Goal: Check status

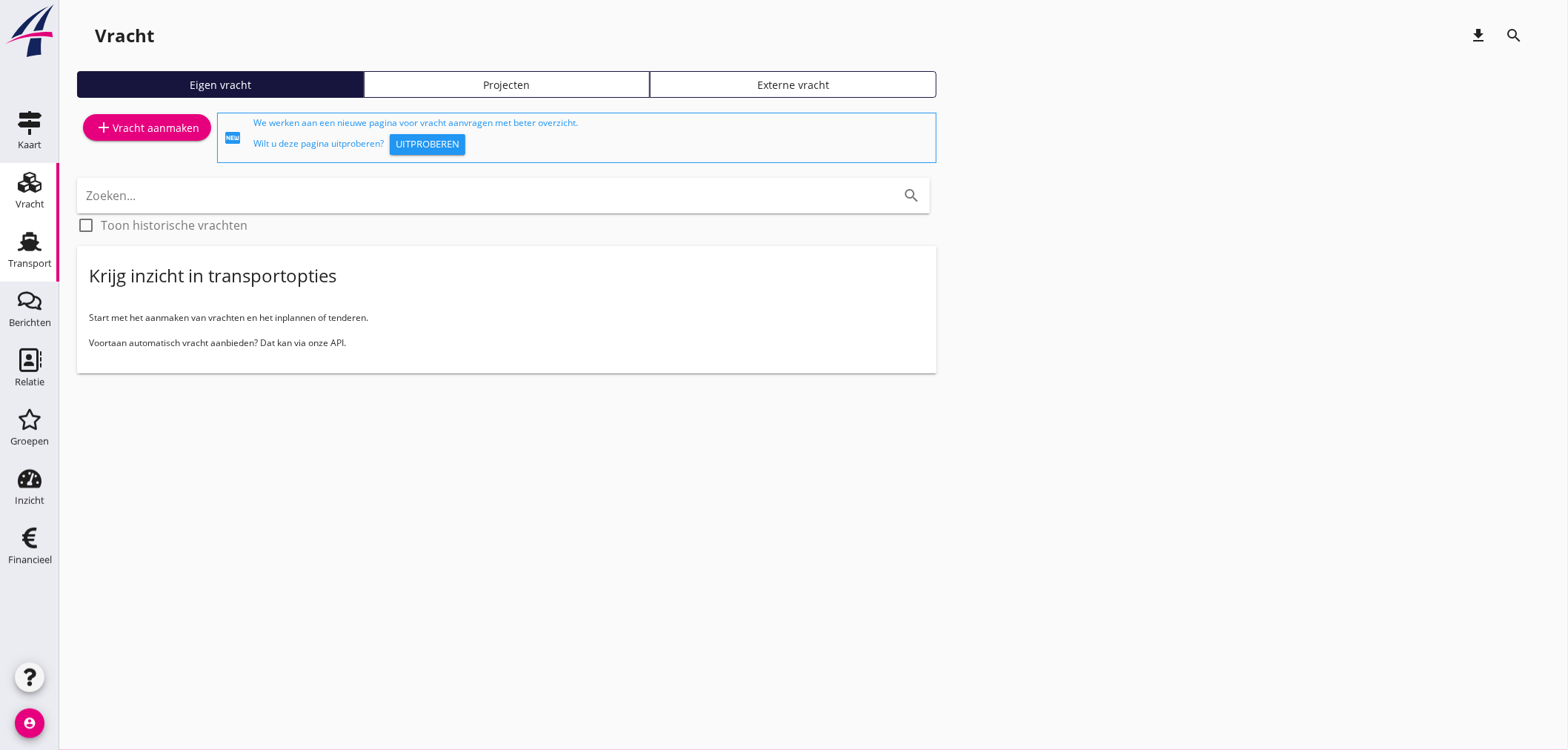
click at [33, 245] on use at bounding box center [29, 241] width 24 height 19
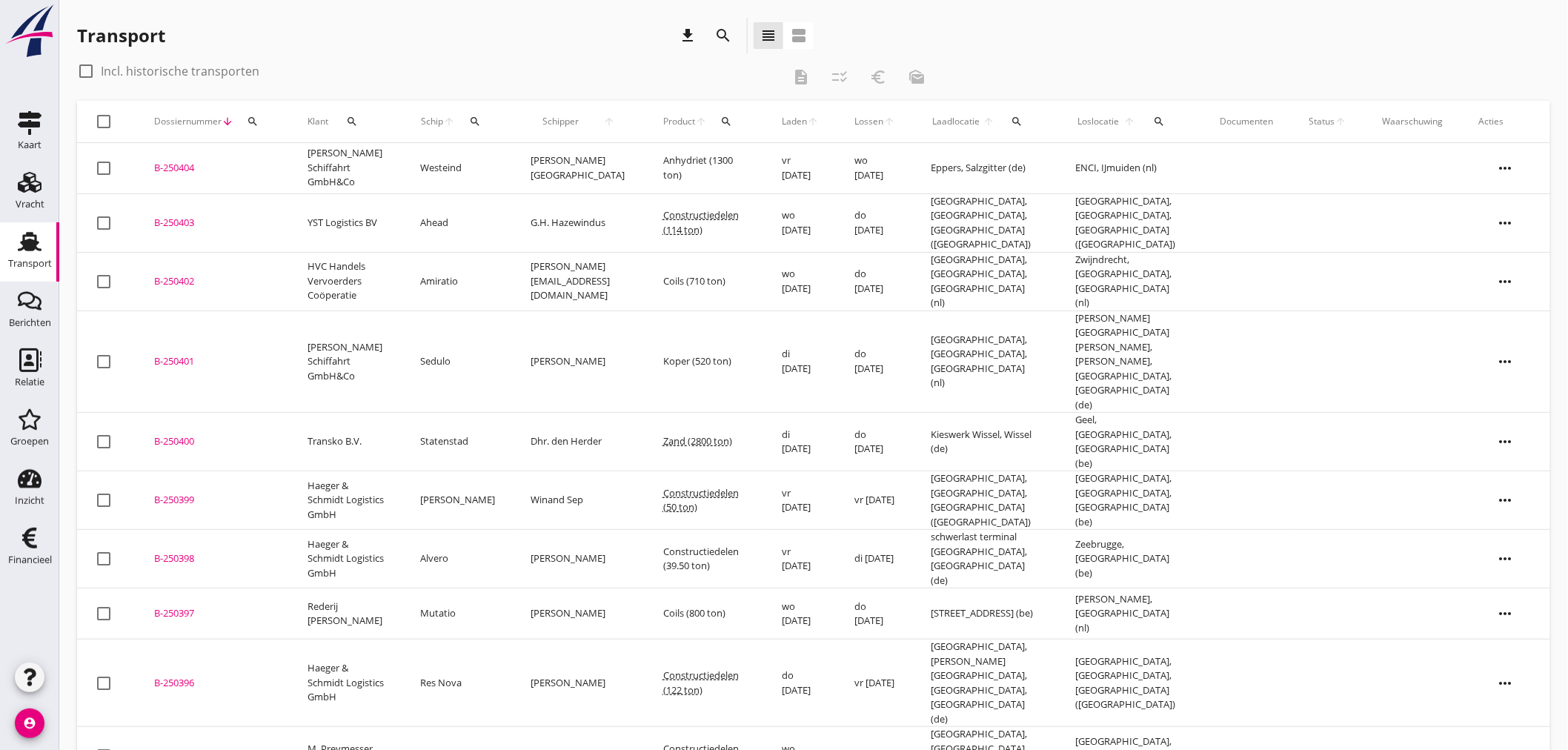
click at [476, 127] on icon "search" at bounding box center [476, 122] width 12 height 12
click at [522, 168] on input "Zoek op (scheeps)naam" at bounding box center [541, 164] width 154 height 24
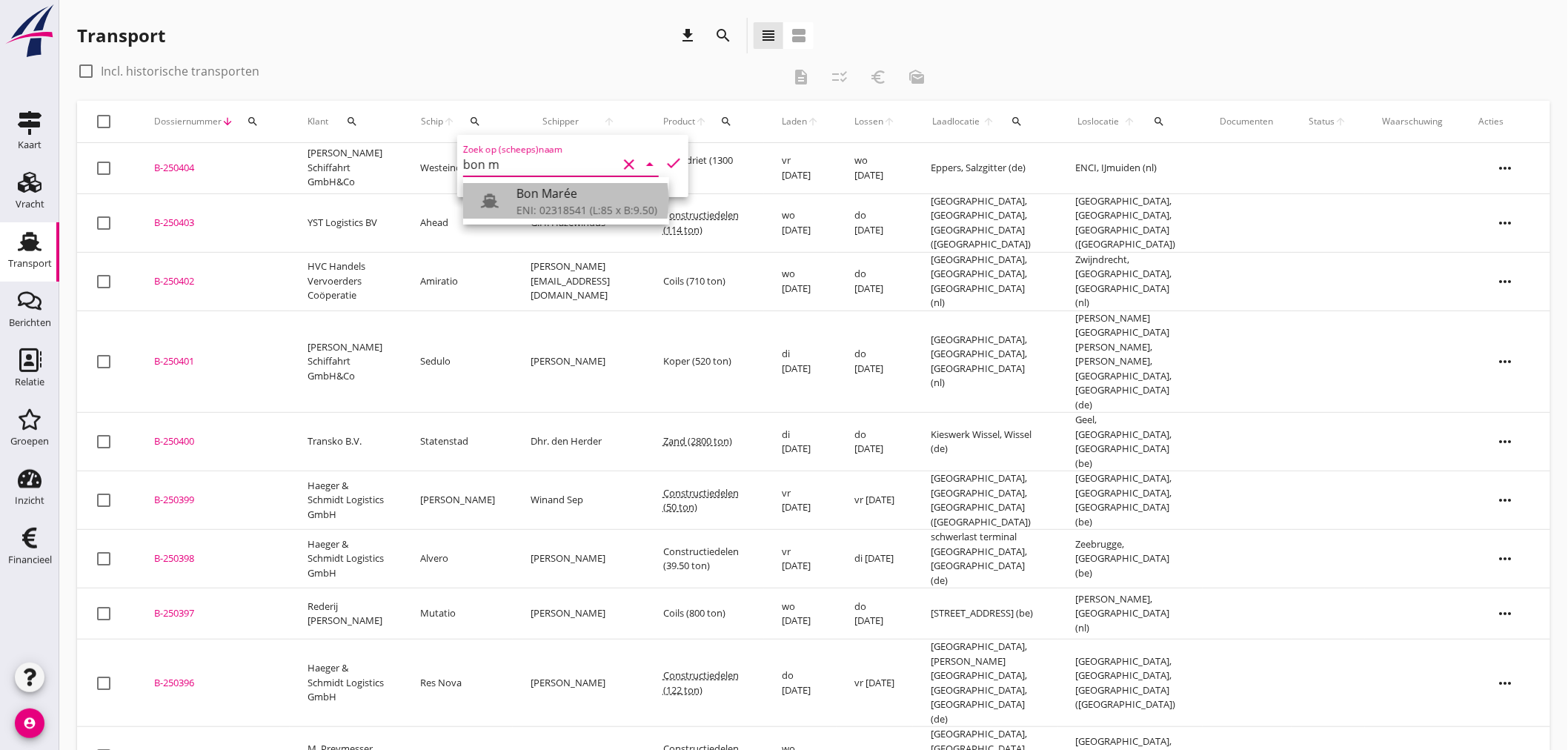
click at [546, 205] on div "ENI: 02318541 (L:85 x B:9.50)" at bounding box center [587, 210] width 141 height 15
click at [666, 159] on icon "check" at bounding box center [674, 163] width 18 height 18
type input "Bon Marée"
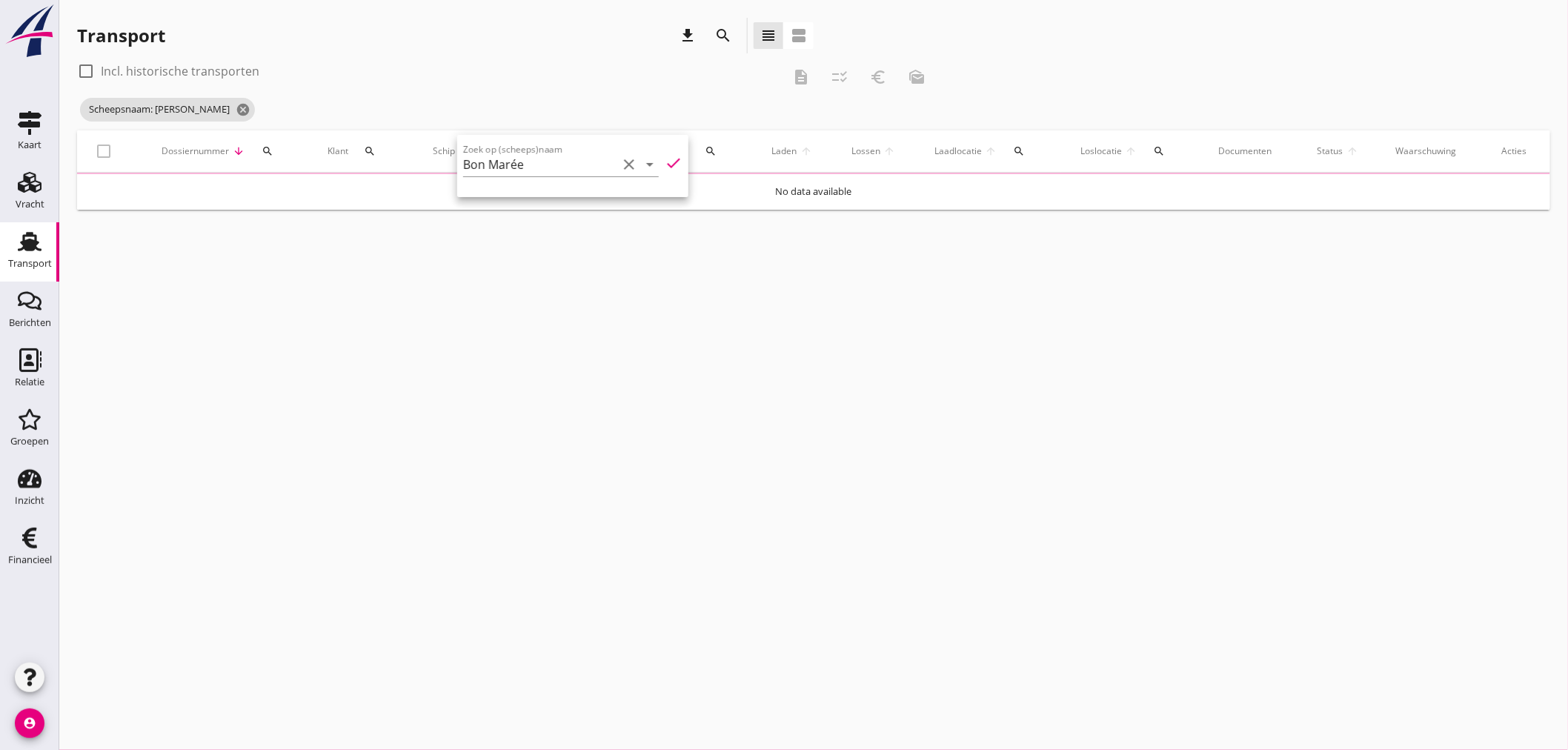
click at [504, 67] on div "check_box_outline_blank Incl. historische transporten" at bounding box center [430, 71] width 706 height 24
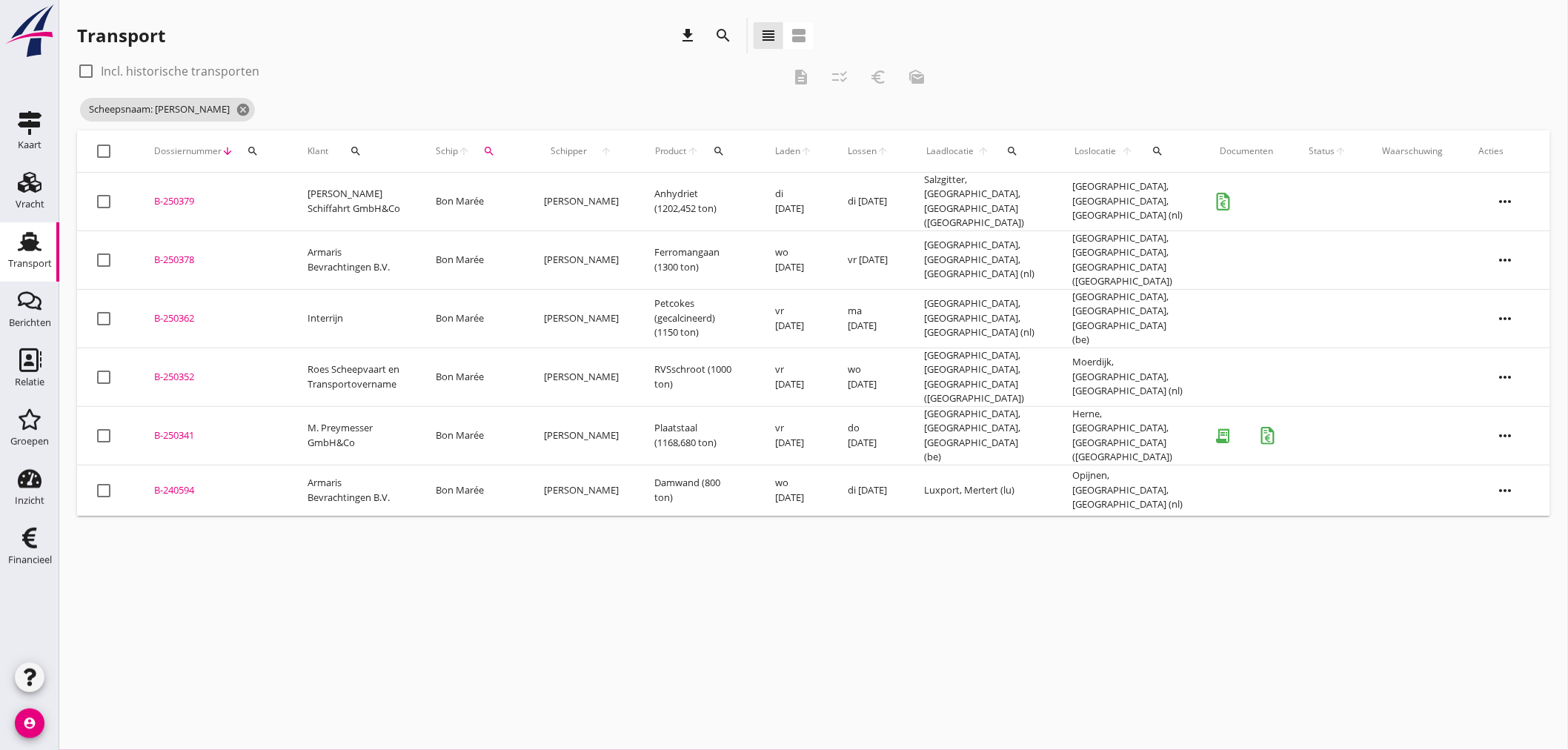
click at [568, 673] on div "cancel You are impersonating another user. Transport download search view_headl…" at bounding box center [814, 375] width 1509 height 750
click at [915, 406] on td "[GEOGRAPHIC_DATA], [GEOGRAPHIC_DATA], [GEOGRAPHIC_DATA] (be)" at bounding box center [982, 435] width 148 height 59
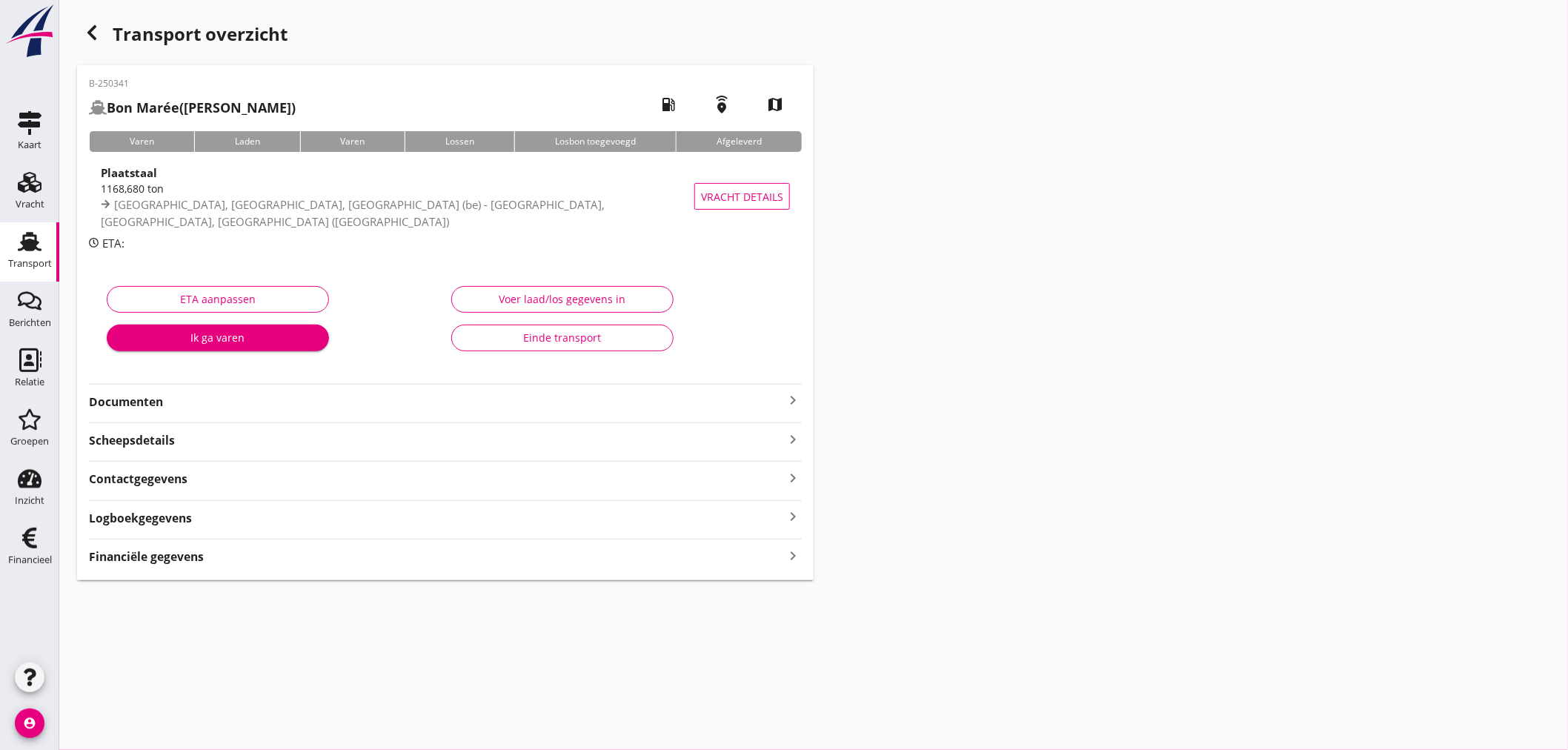
click at [178, 551] on strong "Financiële gegevens" at bounding box center [146, 557] width 115 height 17
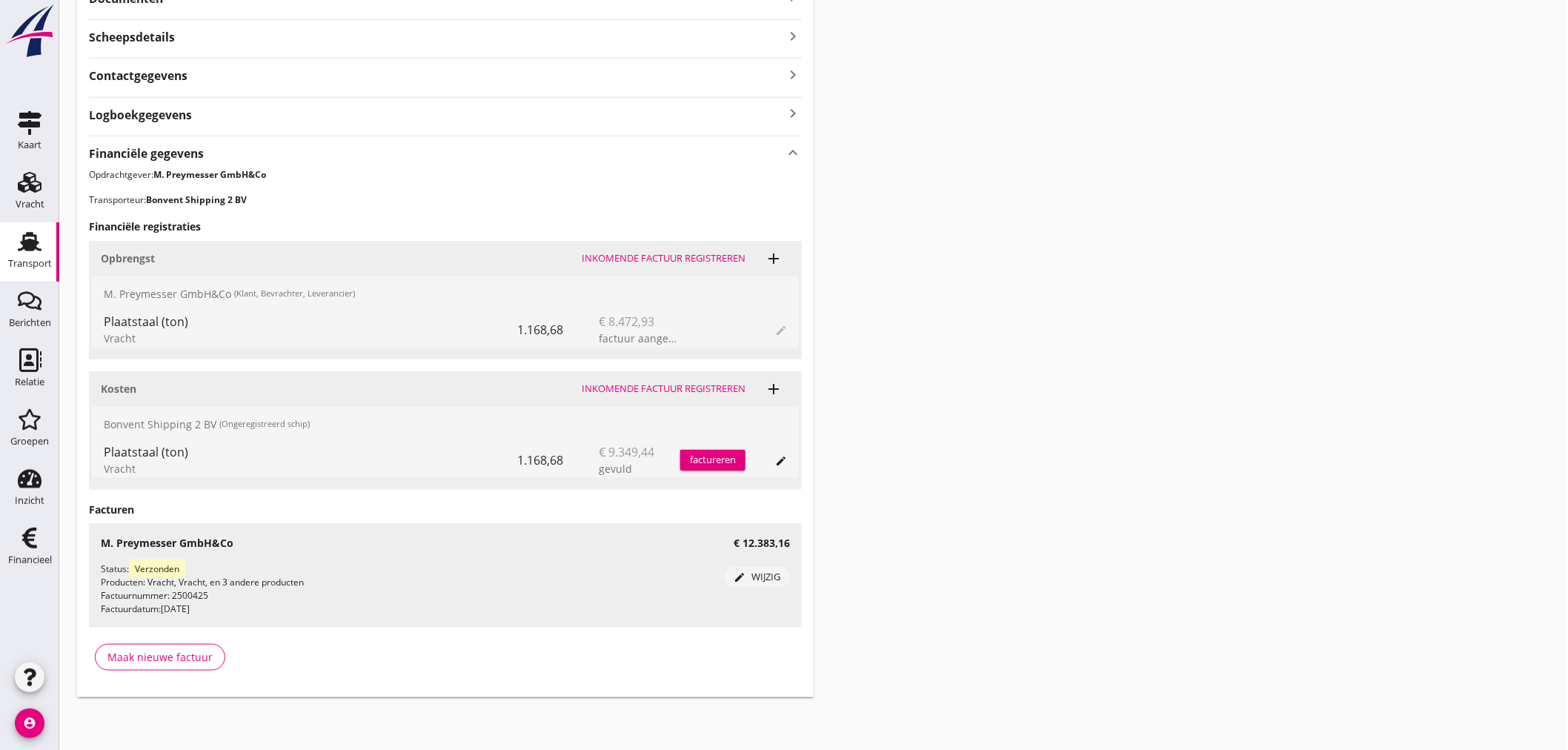
scroll to position [74, 0]
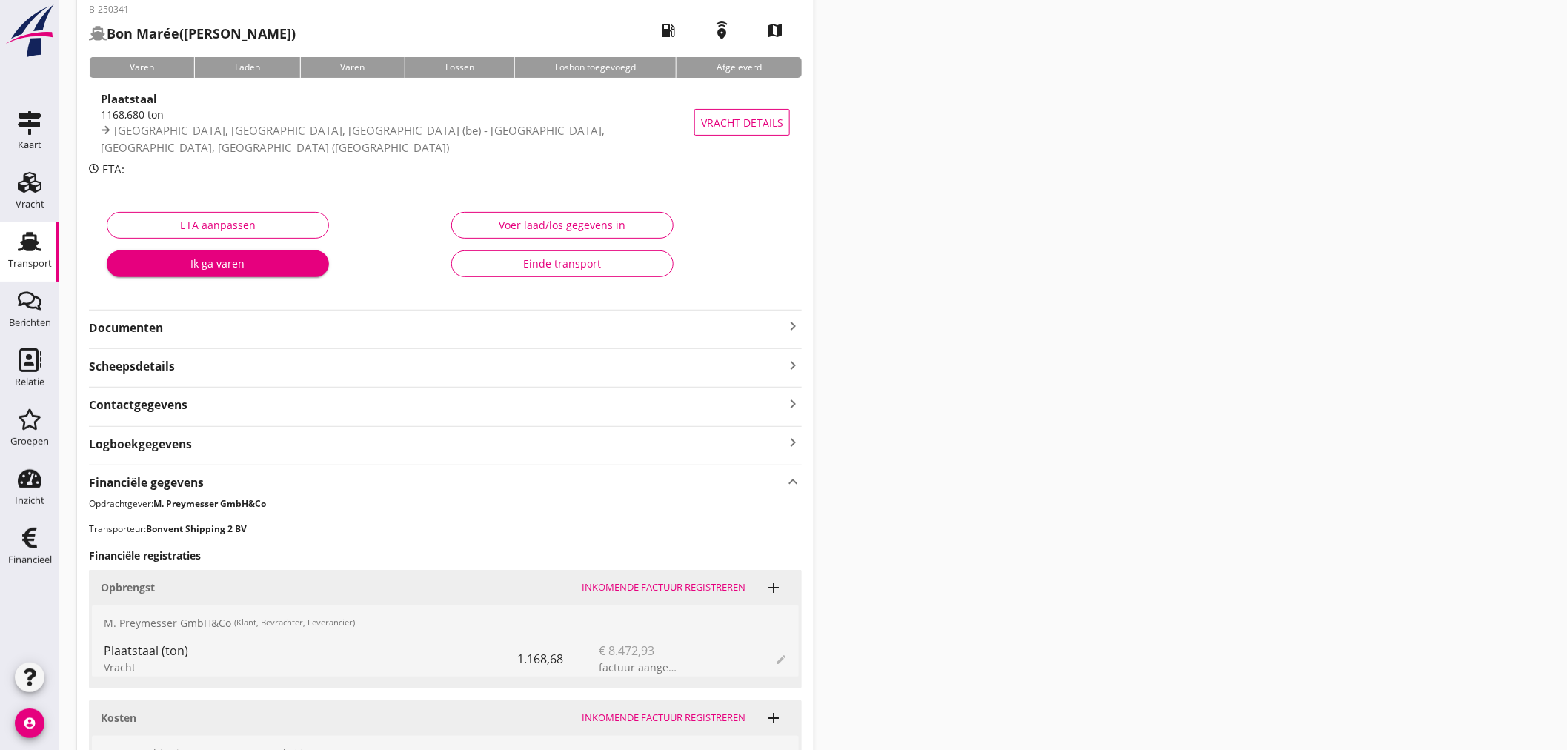
click at [30, 242] on use at bounding box center [29, 241] width 24 height 19
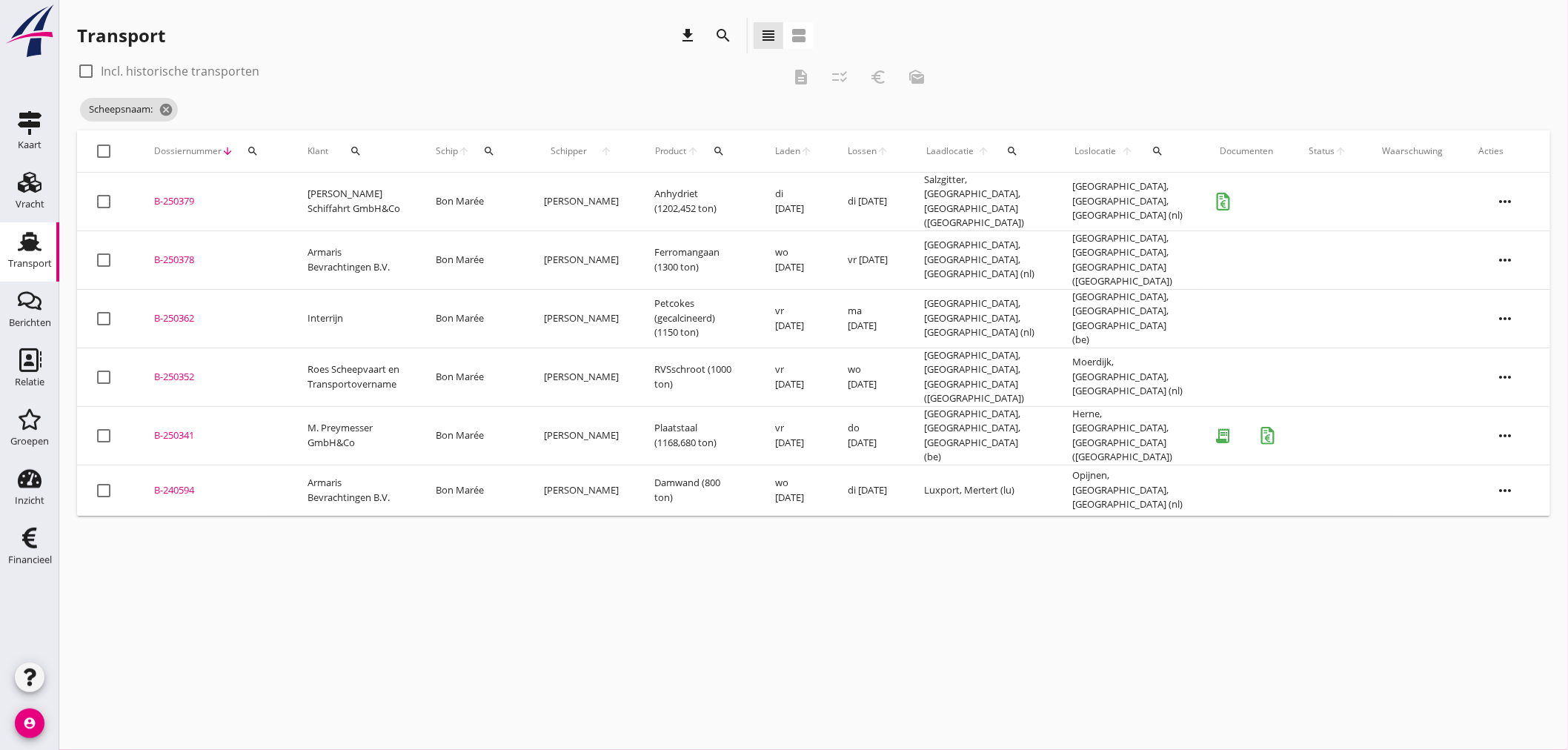
click at [1025, 351] on td "[GEOGRAPHIC_DATA], [GEOGRAPHIC_DATA], [GEOGRAPHIC_DATA] ([GEOGRAPHIC_DATA])" at bounding box center [982, 377] width 148 height 59
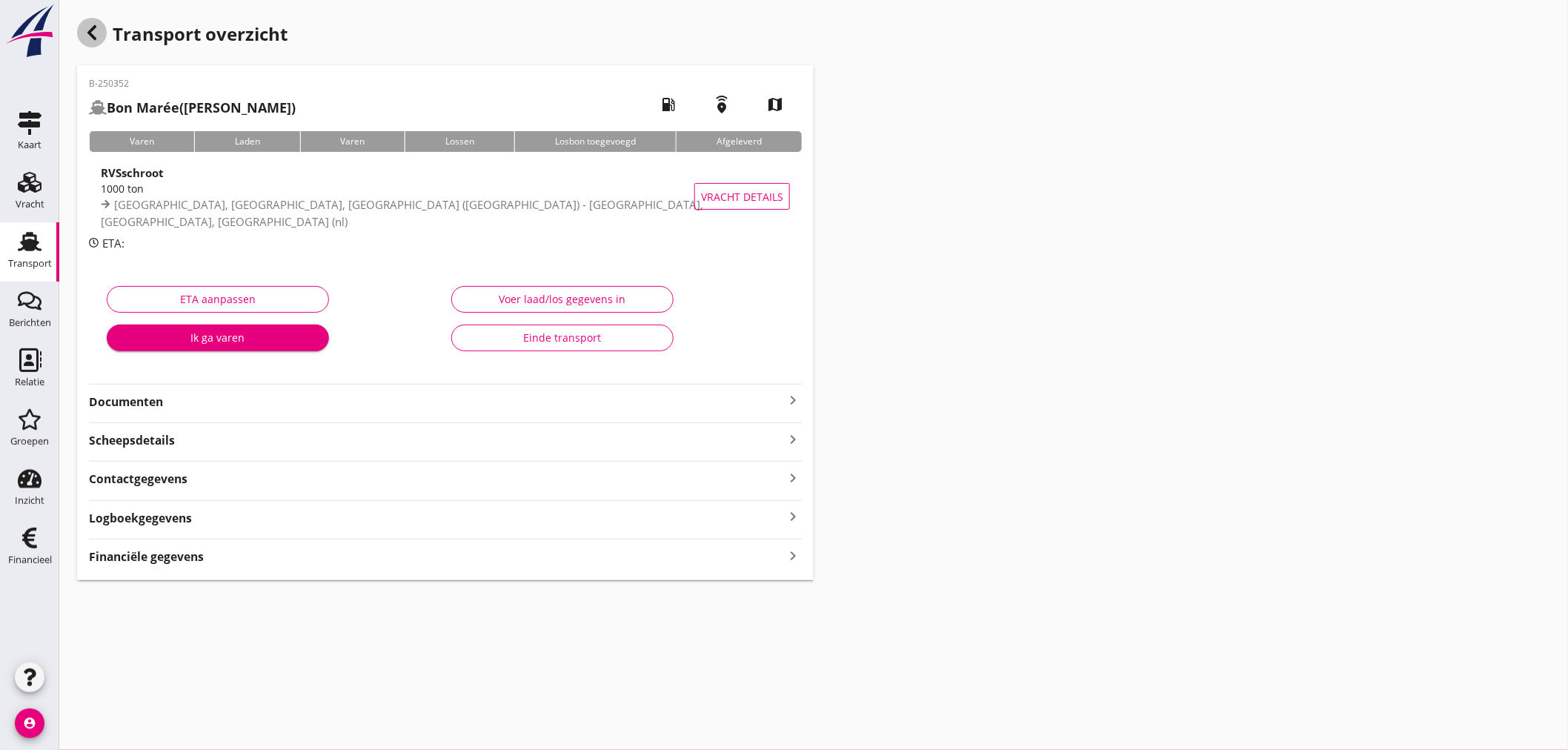
click at [90, 38] on icon "button" at bounding box center [92, 32] width 18 height 18
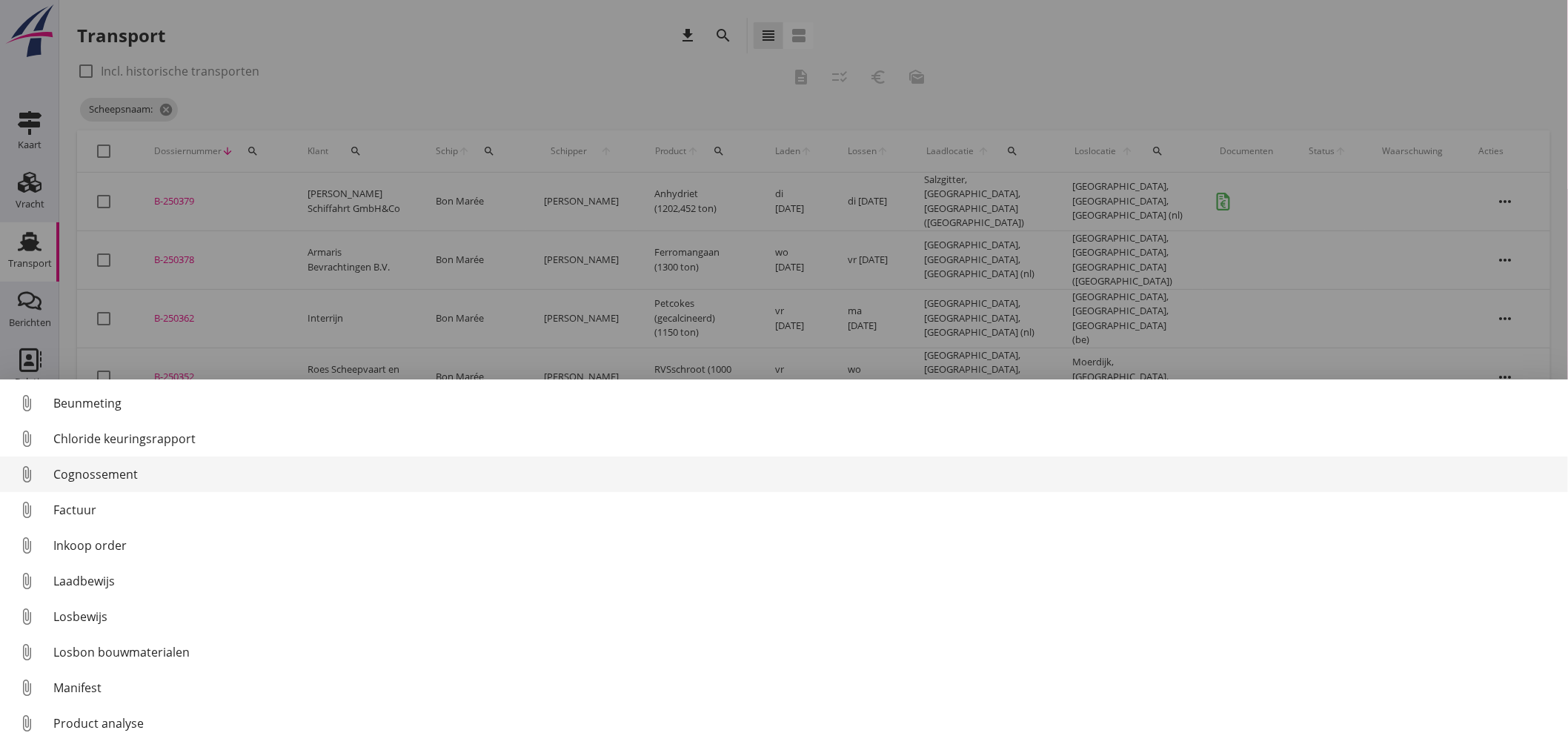
scroll to position [68, 0]
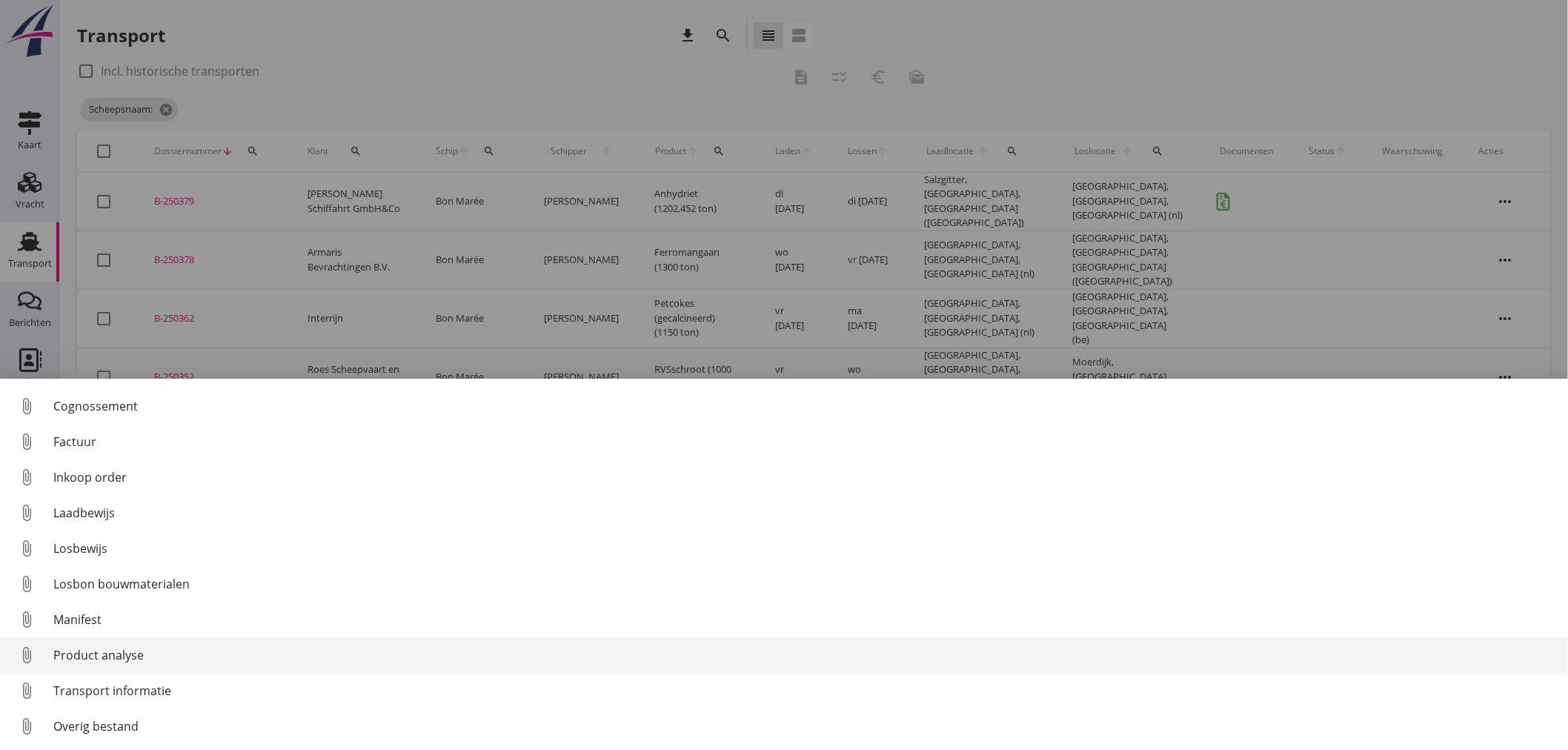
click at [75, 657] on div "Product analyse" at bounding box center [805, 654] width 1503 height 18
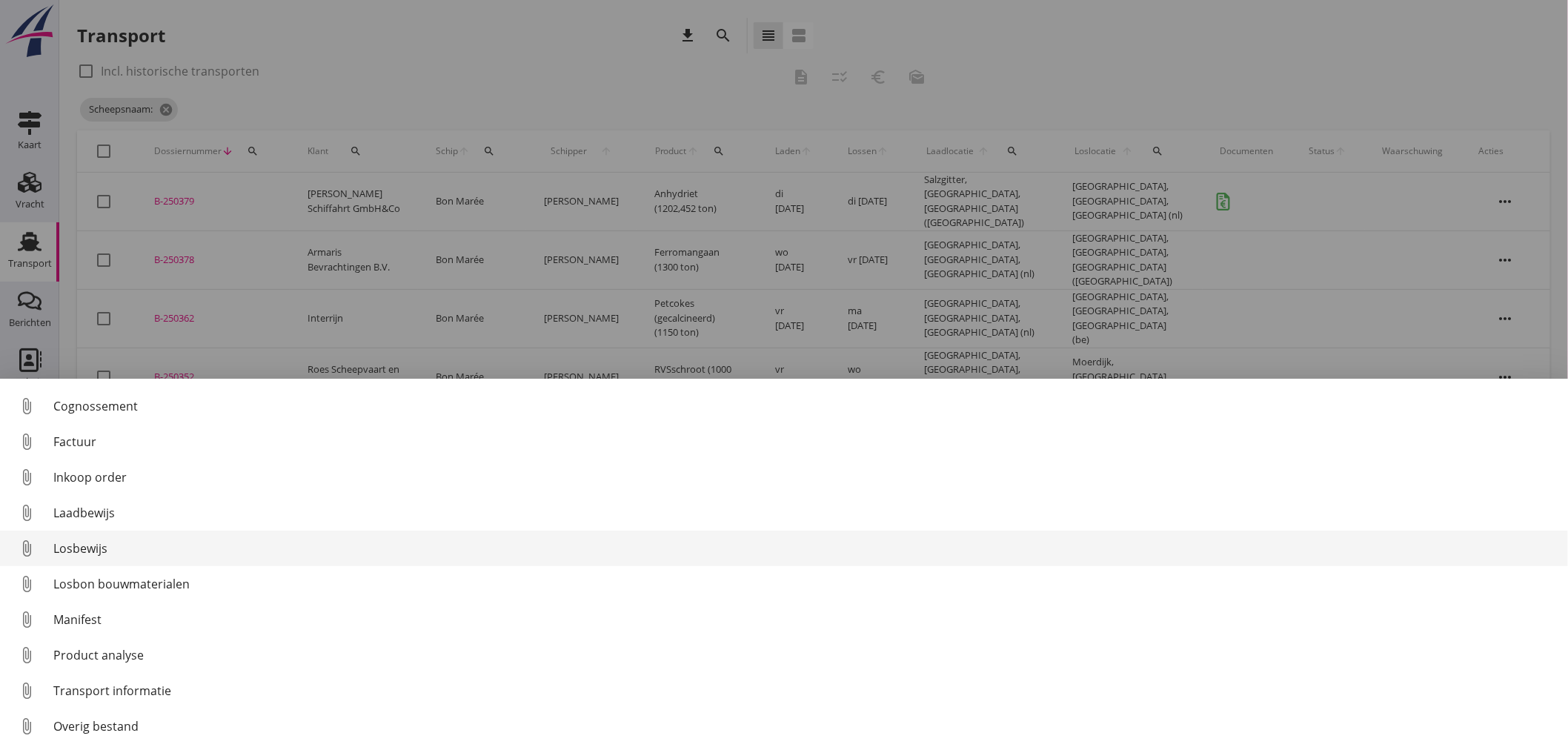
click at [85, 543] on div "Losbewijs" at bounding box center [805, 548] width 1503 height 18
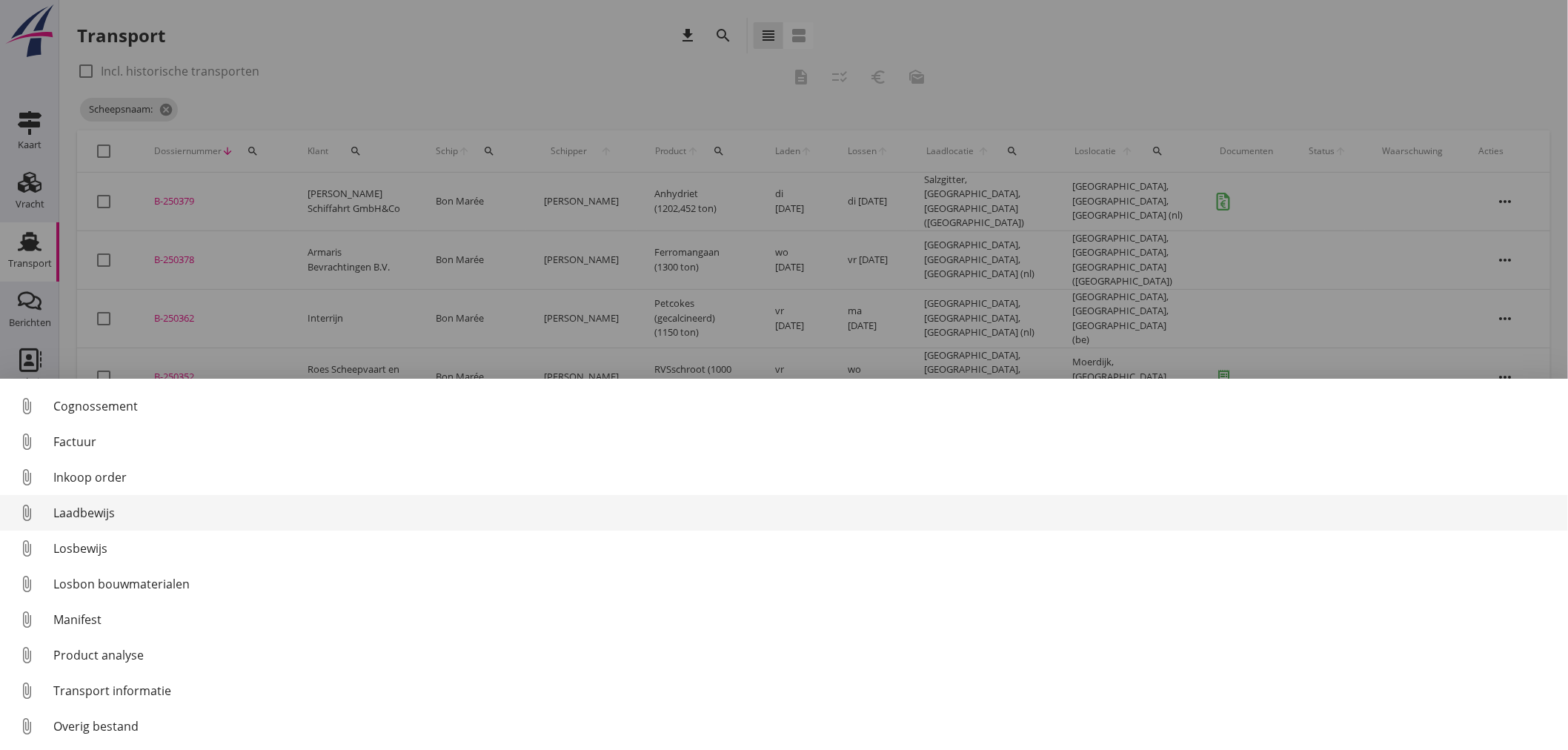
click at [89, 506] on div "Laadbewijs" at bounding box center [805, 512] width 1503 height 18
click at [99, 517] on div "Laadbewijs" at bounding box center [805, 512] width 1503 height 18
click at [102, 519] on div "Laadbewijs" at bounding box center [805, 512] width 1503 height 18
click at [98, 515] on div "Laadbewijs" at bounding box center [805, 512] width 1503 height 18
click at [62, 510] on div "Laadbewijs" at bounding box center [805, 512] width 1503 height 18
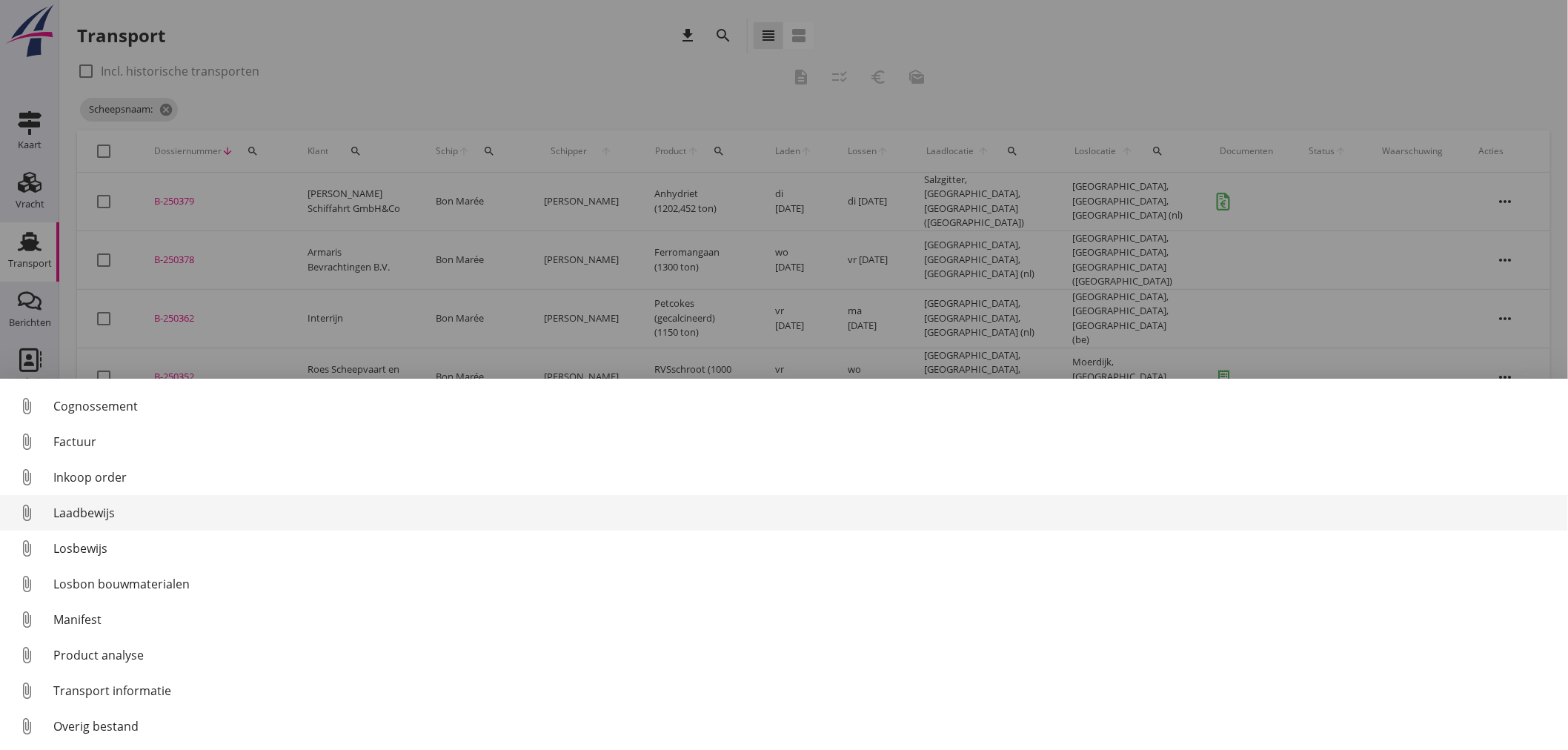
click at [96, 515] on div "Laadbewijs" at bounding box center [805, 512] width 1503 height 18
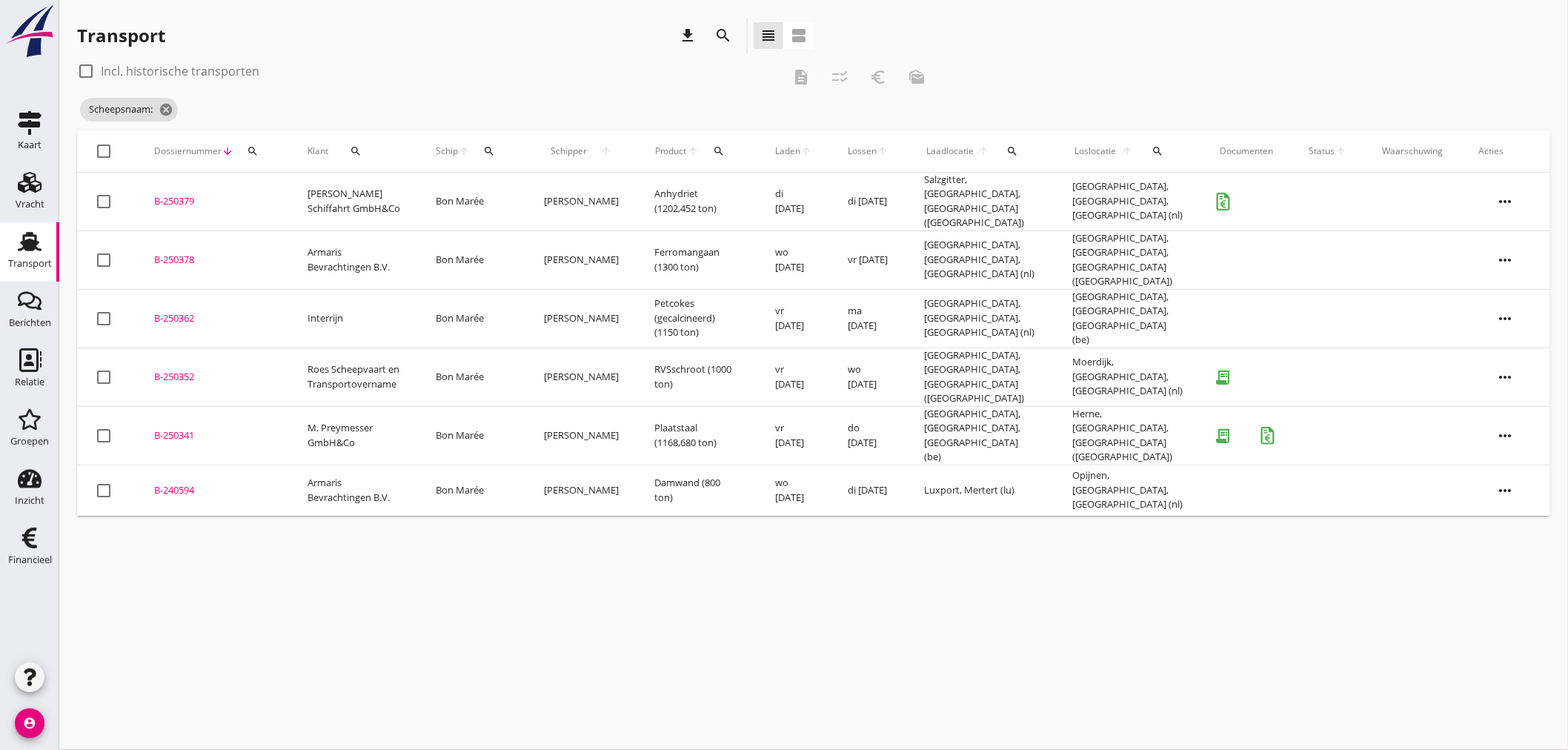
drag, startPoint x: 445, startPoint y: 53, endPoint x: 443, endPoint y: 2, distance: 51.0
click at [445, 50] on div "Transport download search view_headline view_agenda" at bounding box center [446, 35] width 737 height 36
